Goal: Go to known website: Access a specific website the user already knows

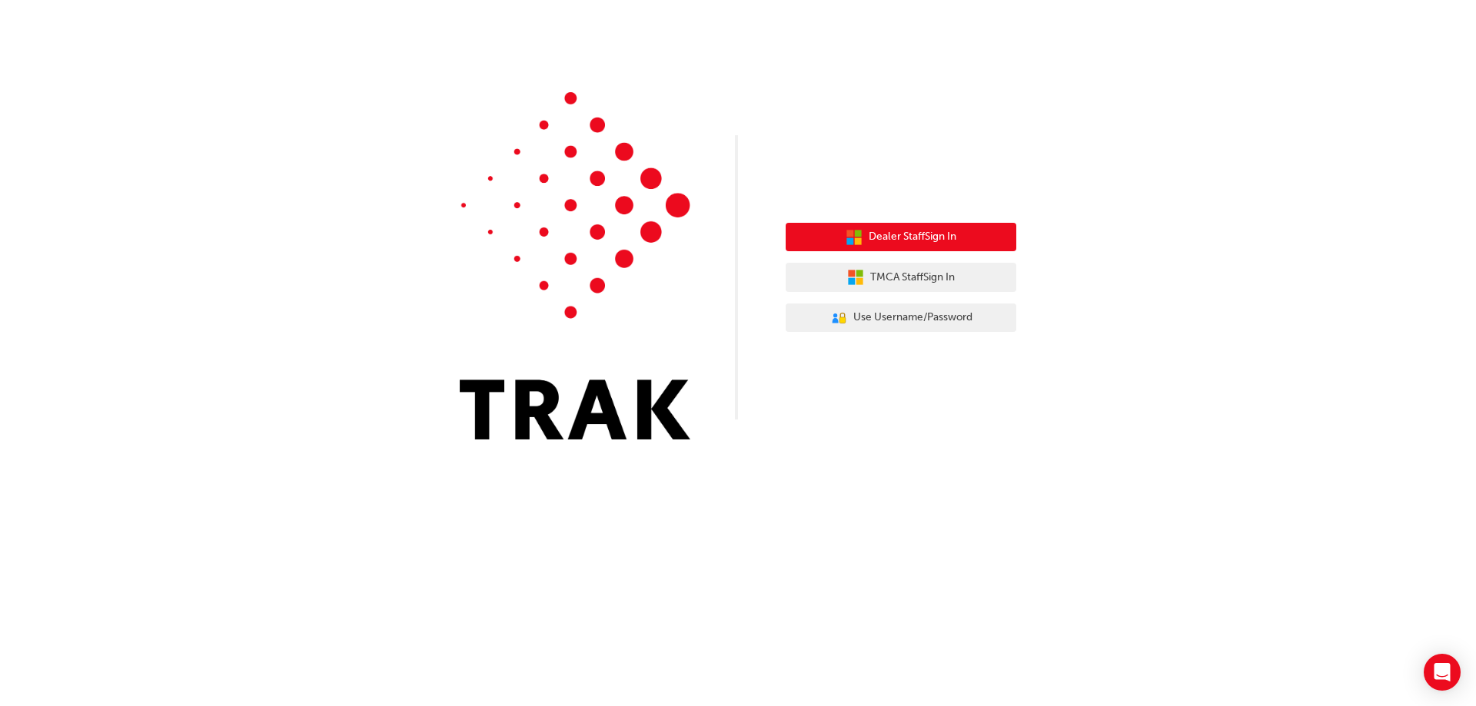
click at [865, 231] on button "Dealer Staff Sign In" at bounding box center [901, 237] width 231 height 29
